Goal: Check status: Check status

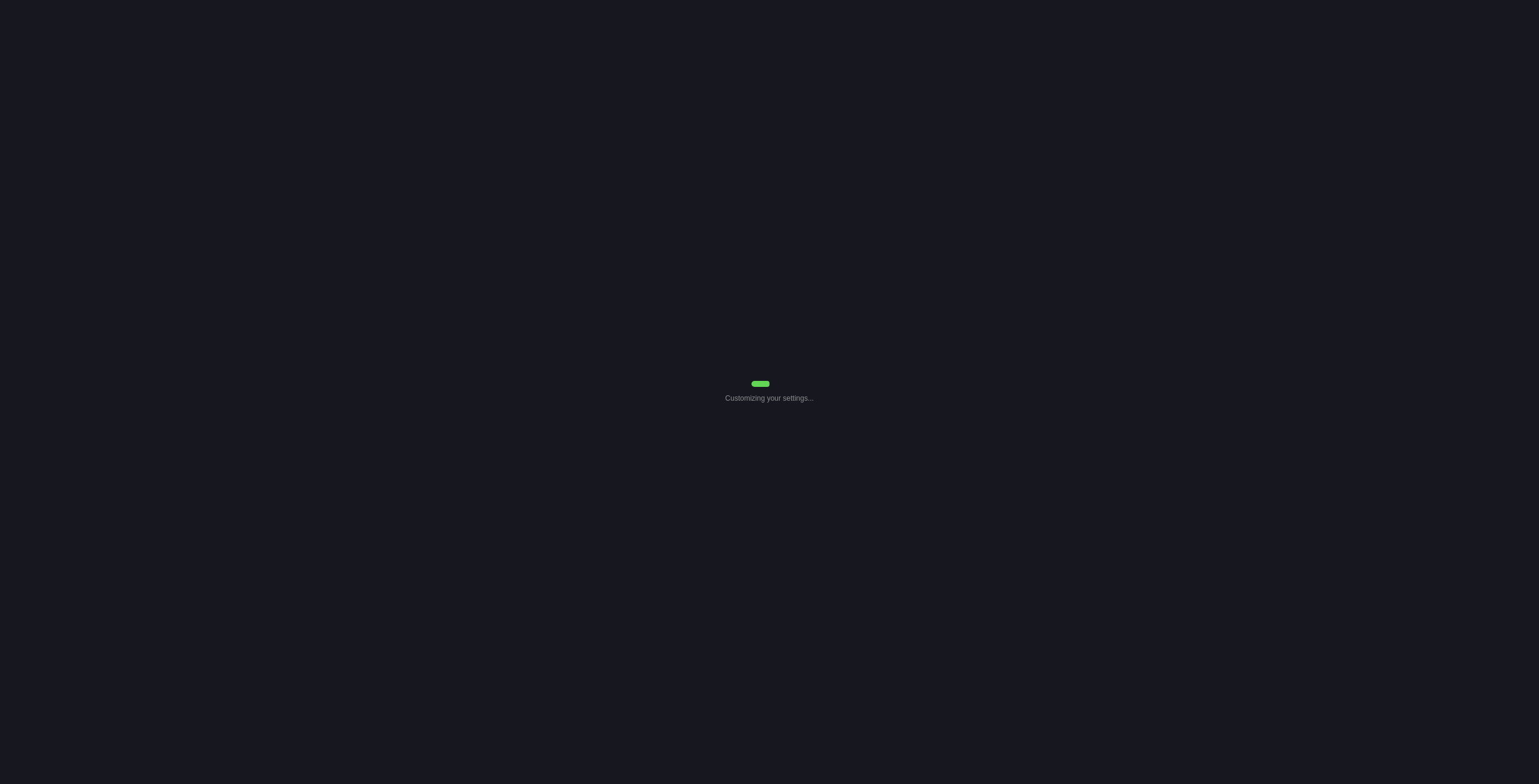
select select "7"
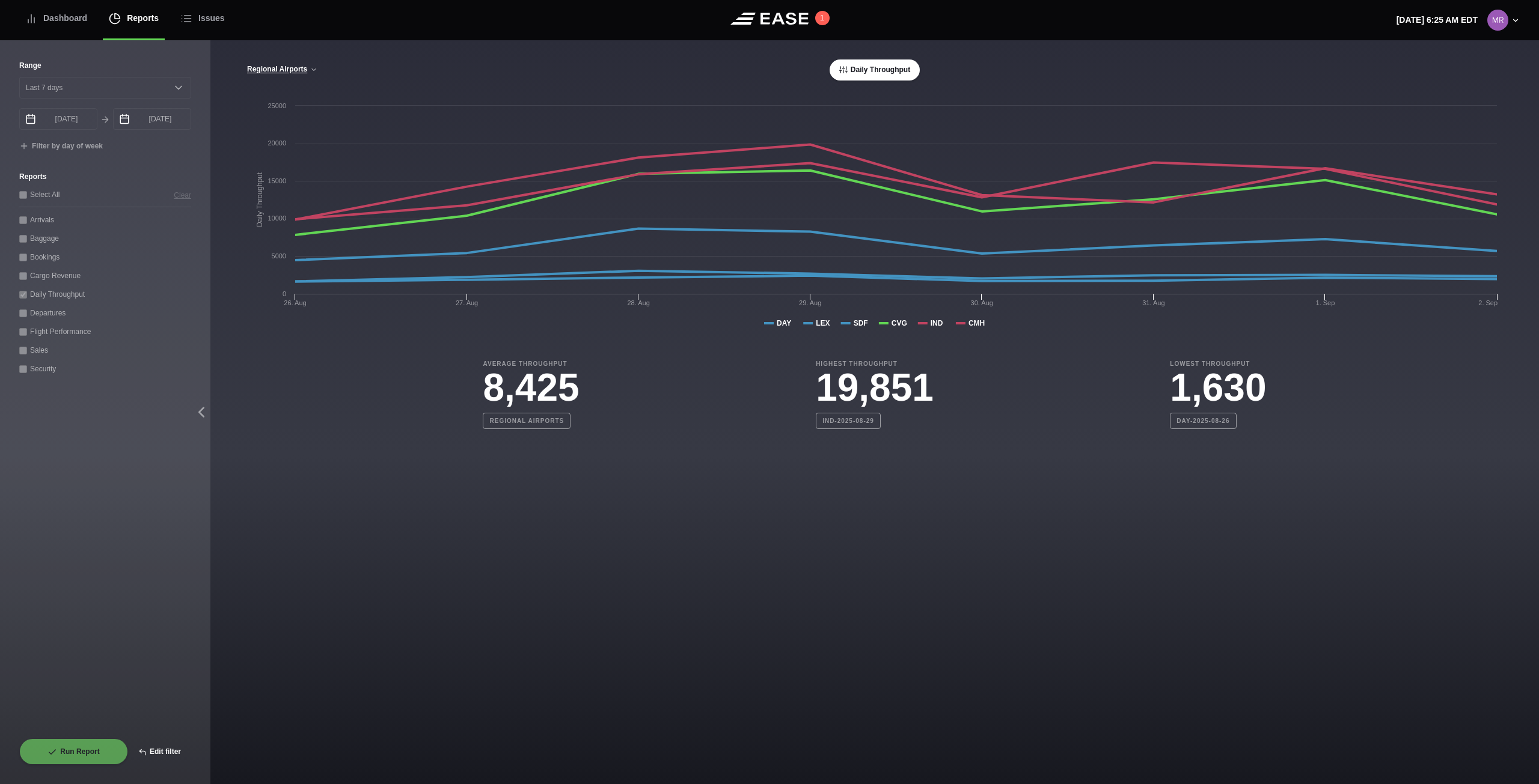
click at [158, 747] on button "Edit filter" at bounding box center [159, 751] width 63 height 26
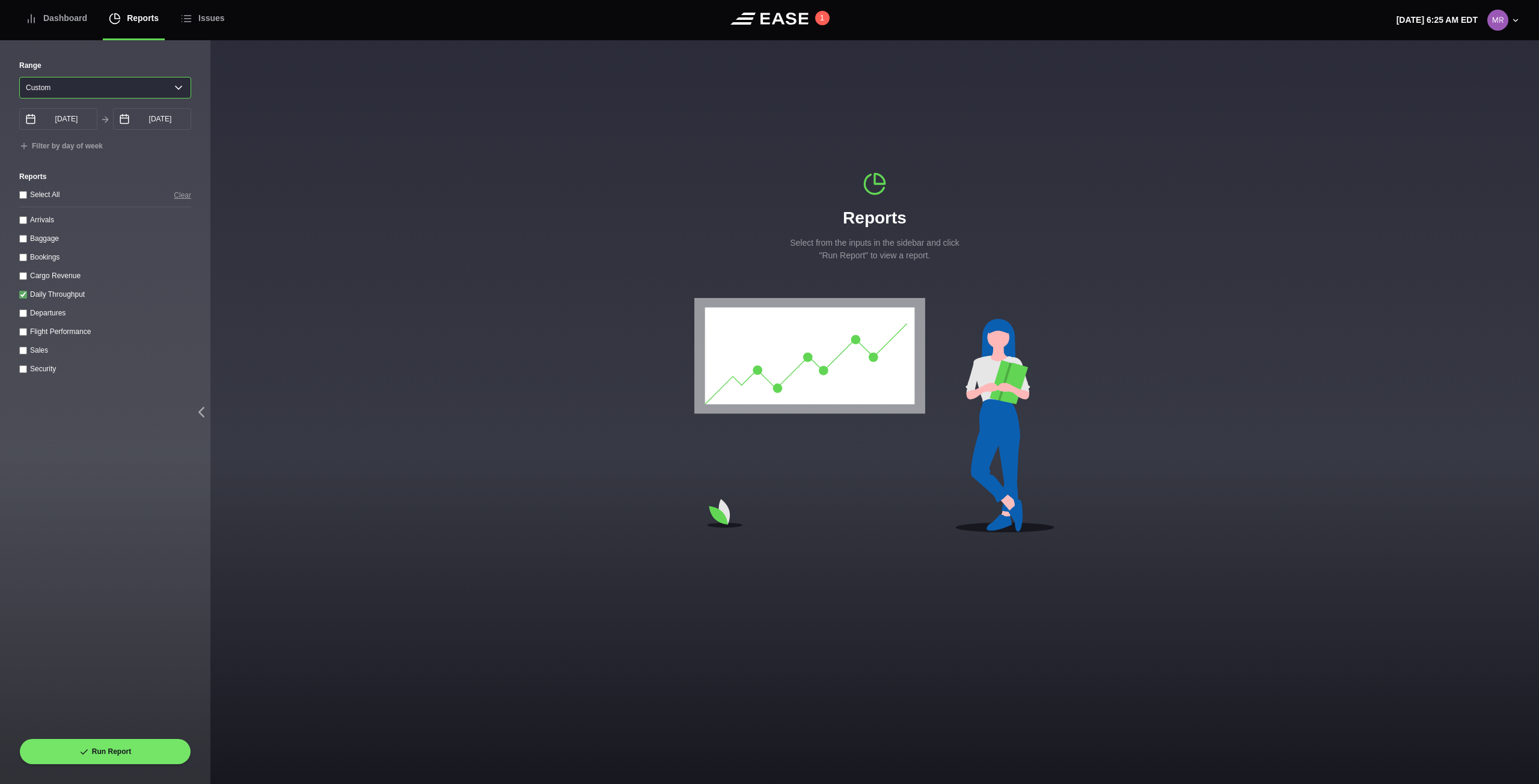
click at [170, 93] on select "[DATE] Last 7 days Last 14 days Last 30 days Last 6 weeks Custom" at bounding box center [105, 87] width 172 height 22
select select "7"
click at [19, 77] on select "[DATE] Last 7 days Last 14 days Last 30 days Last 6 weeks Custom" at bounding box center [105, 87] width 172 height 22
type input "[DATE]"
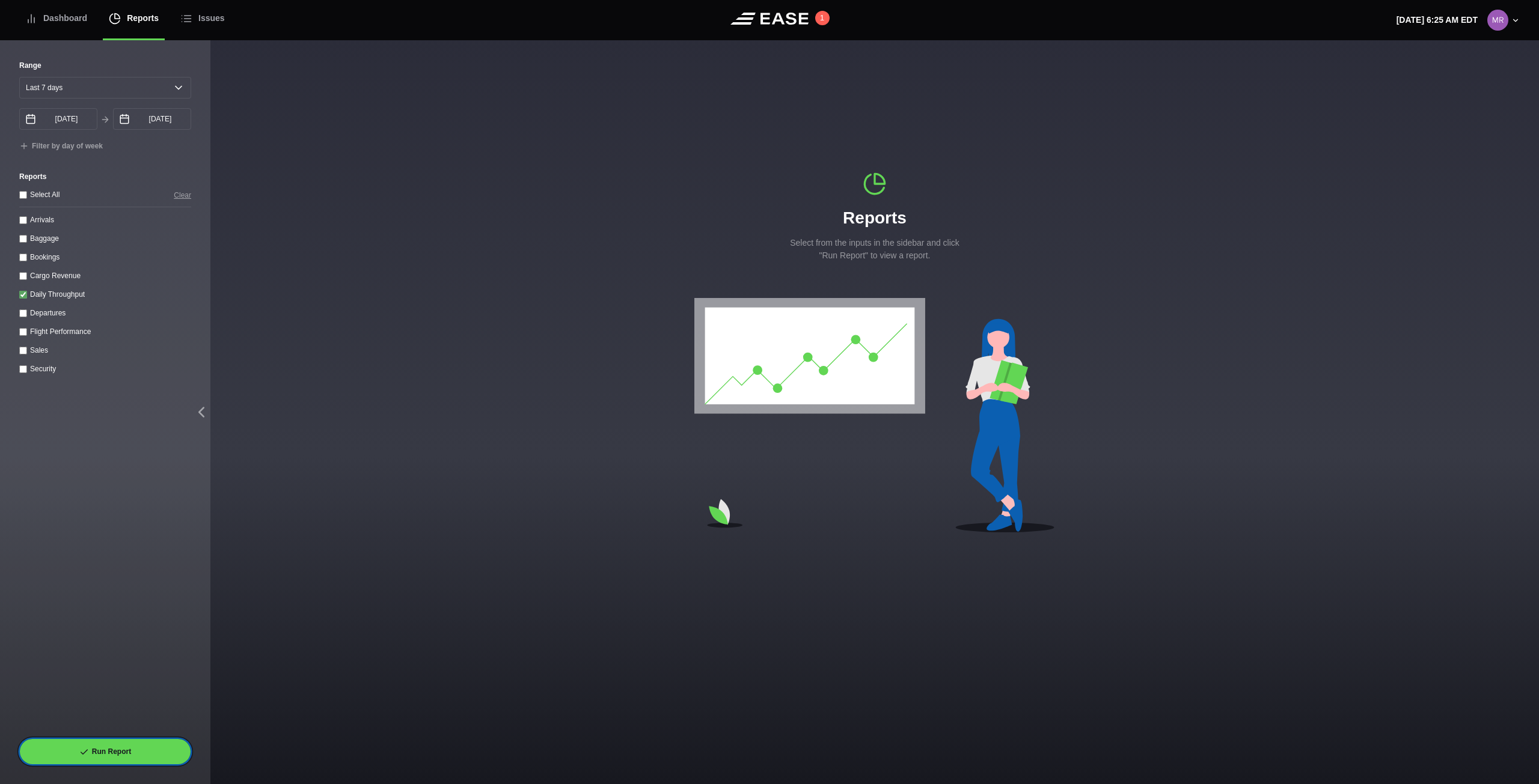
click at [135, 753] on button "Run Report" at bounding box center [105, 751] width 172 height 26
select select "7"
